Goal: Navigation & Orientation: Understand site structure

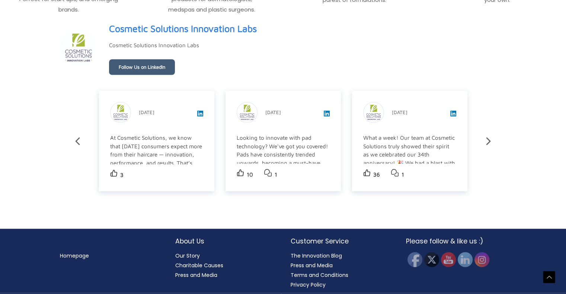
scroll to position [1297, 0]
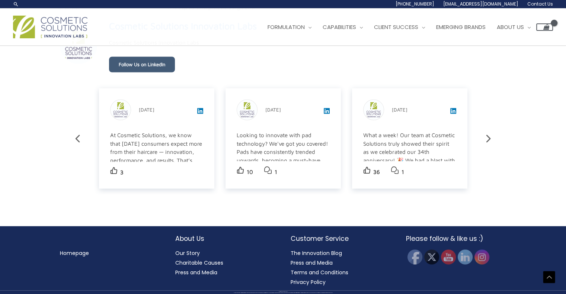
click at [176, 255] on link "Our Story" at bounding box center [187, 252] width 25 height 7
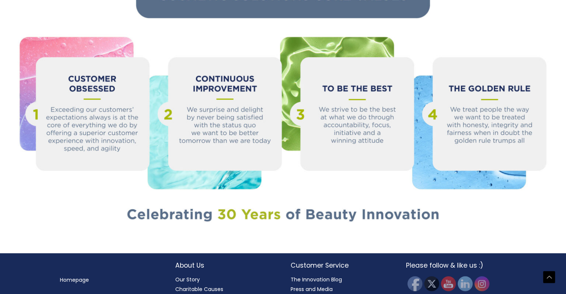
scroll to position [813, 0]
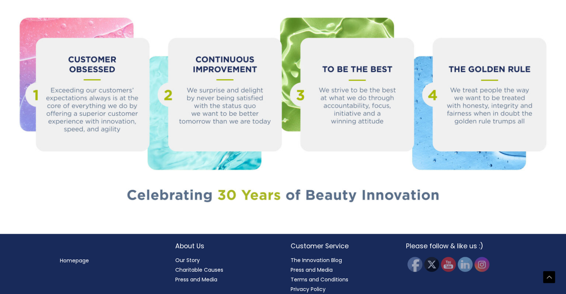
click at [335, 276] on link "Terms and Conditions" at bounding box center [320, 279] width 58 height 7
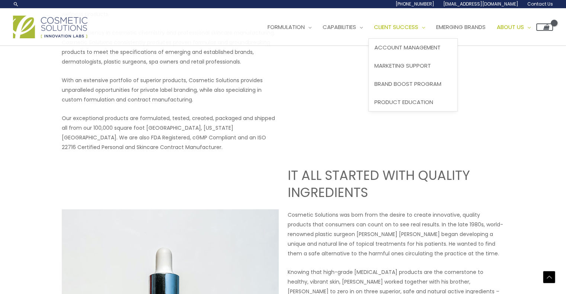
scroll to position [115, 0]
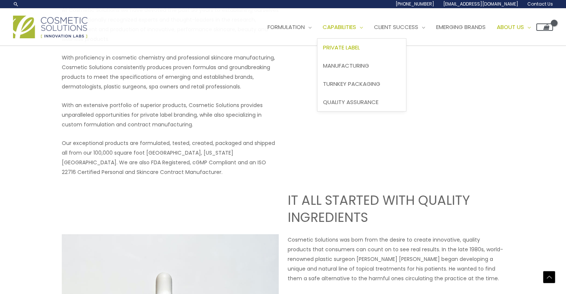
click at [360, 44] on span "Private Label" at bounding box center [341, 48] width 37 height 8
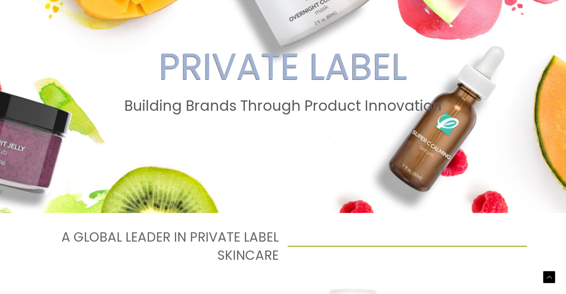
scroll to position [351, 0]
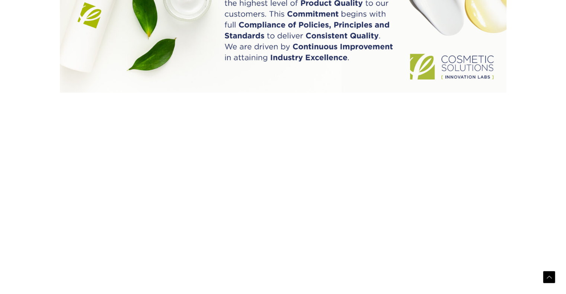
scroll to position [813, 0]
